Goal: Obtain resource: Obtain resource

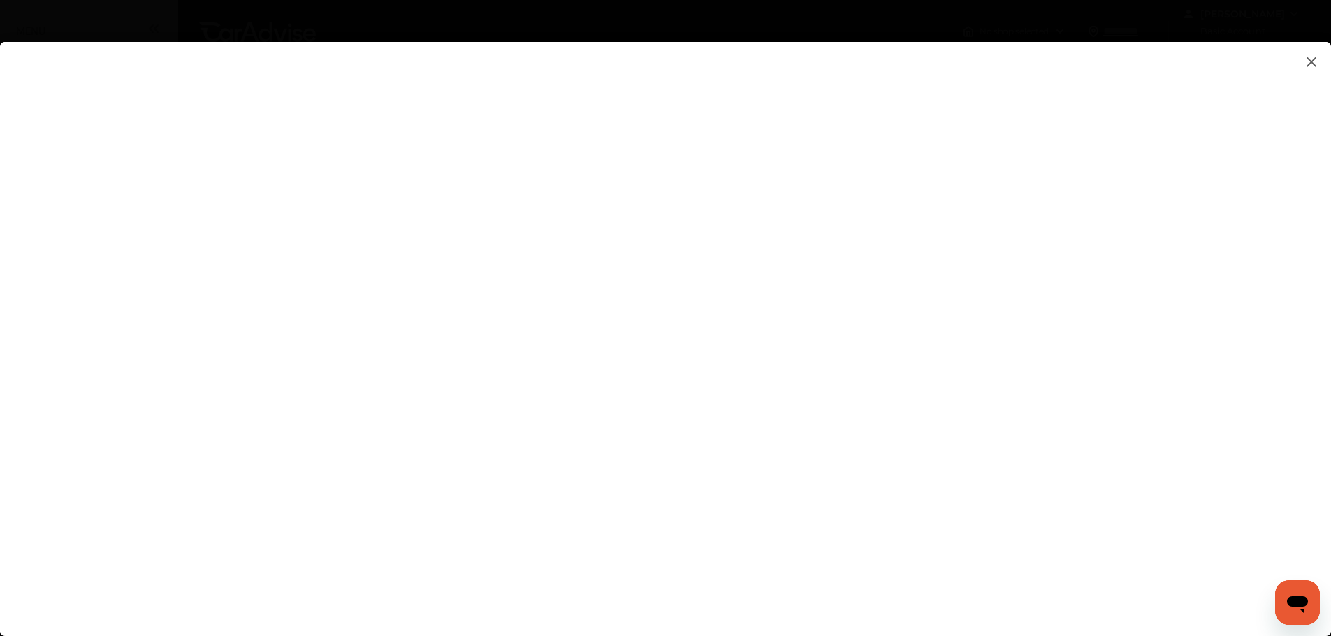
click at [1313, 59] on img at bounding box center [1311, 61] width 17 height 17
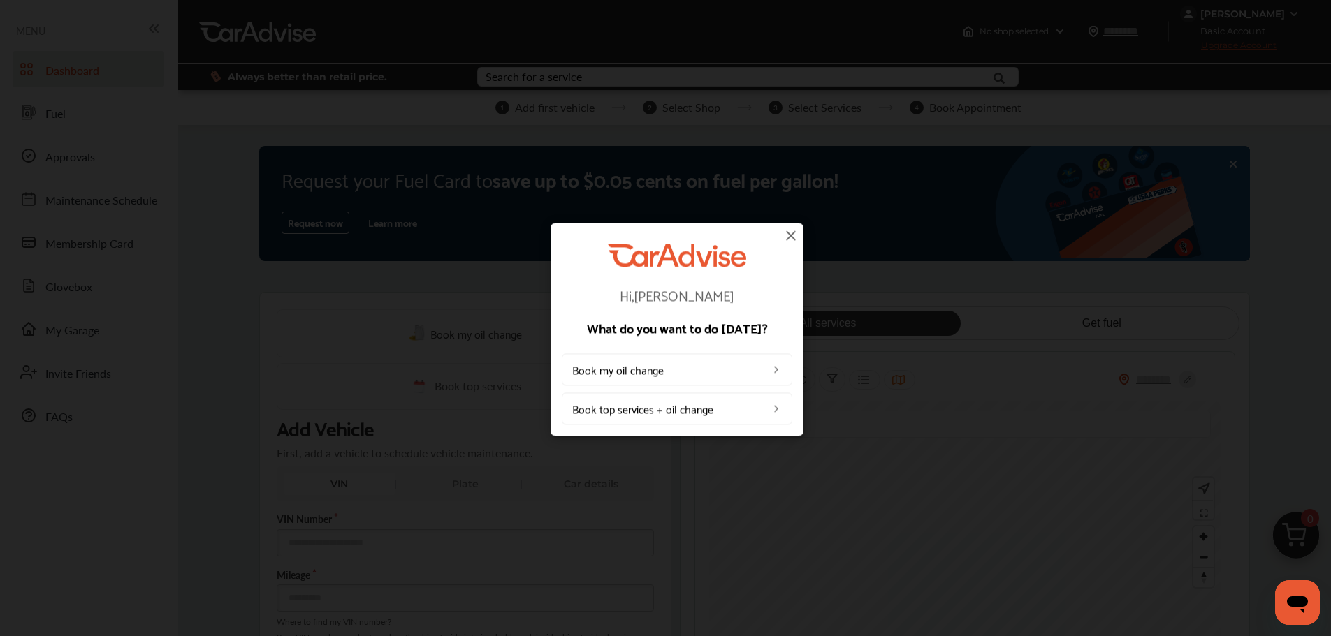
click at [794, 232] on img at bounding box center [790, 235] width 17 height 17
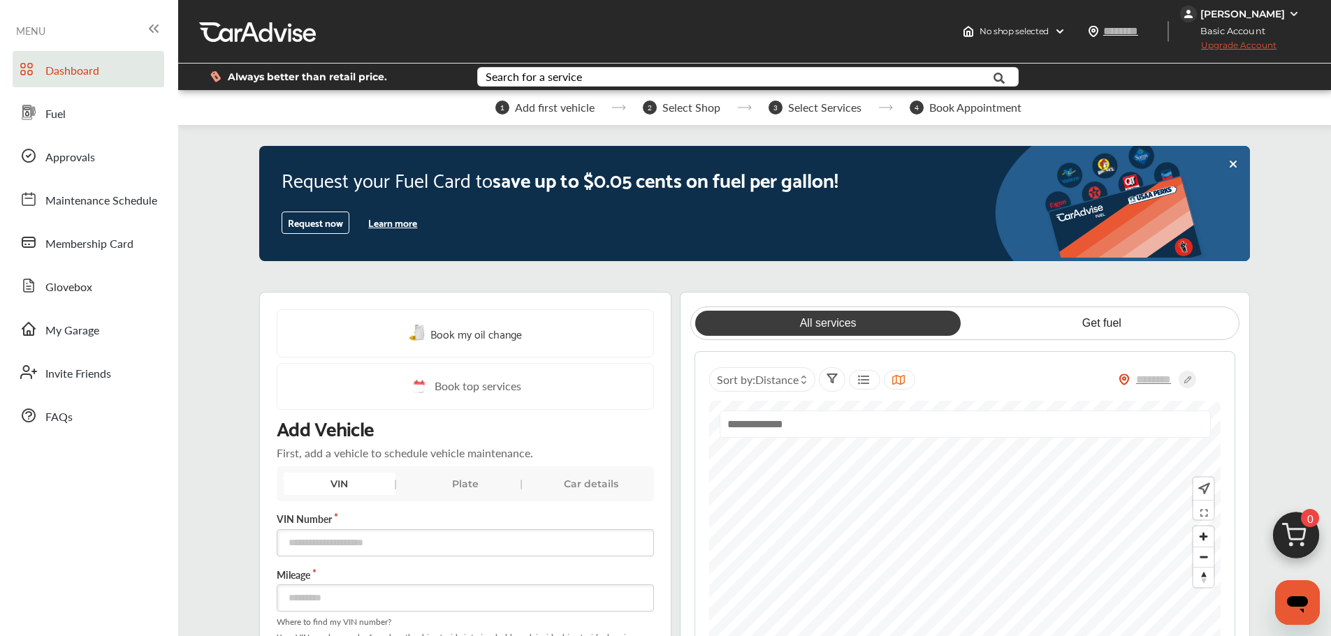
click at [54, 74] on span "Dashboard" at bounding box center [72, 71] width 54 height 18
click at [67, 246] on span "Membership Card" at bounding box center [89, 244] width 88 height 18
